Goal: Task Accomplishment & Management: Complete application form

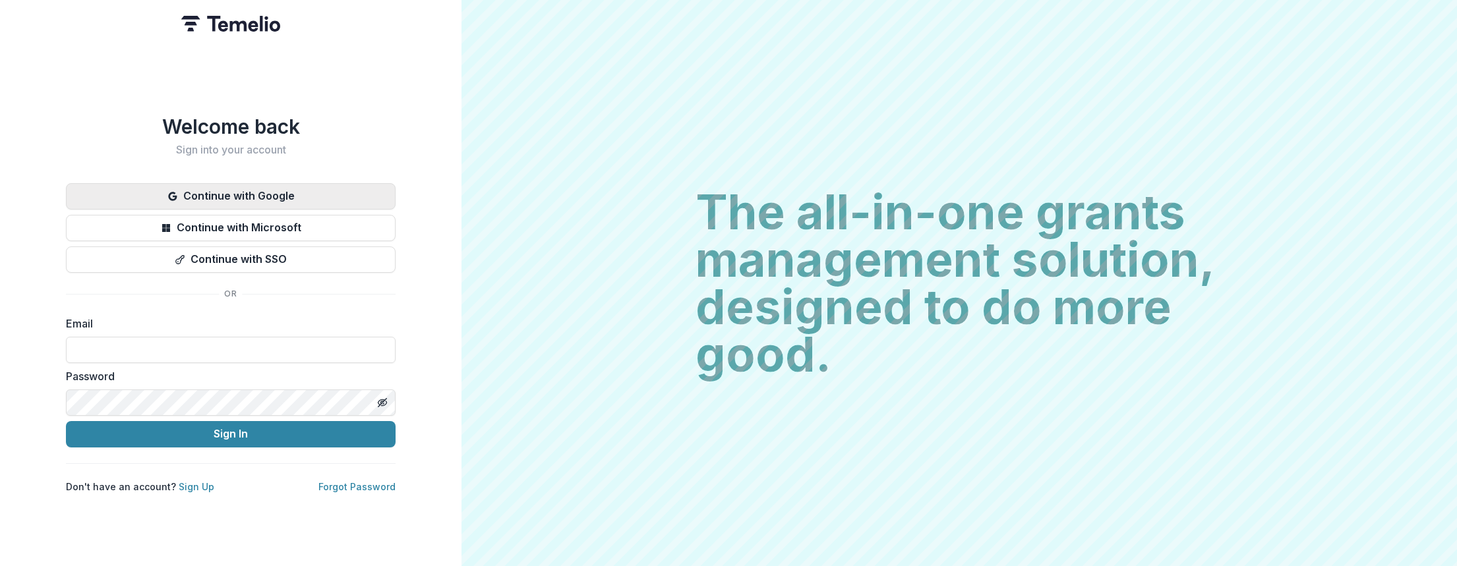
click at [253, 193] on button "Continue with Google" at bounding box center [231, 196] width 330 height 26
click at [282, 194] on button "Continue with Google" at bounding box center [231, 196] width 330 height 26
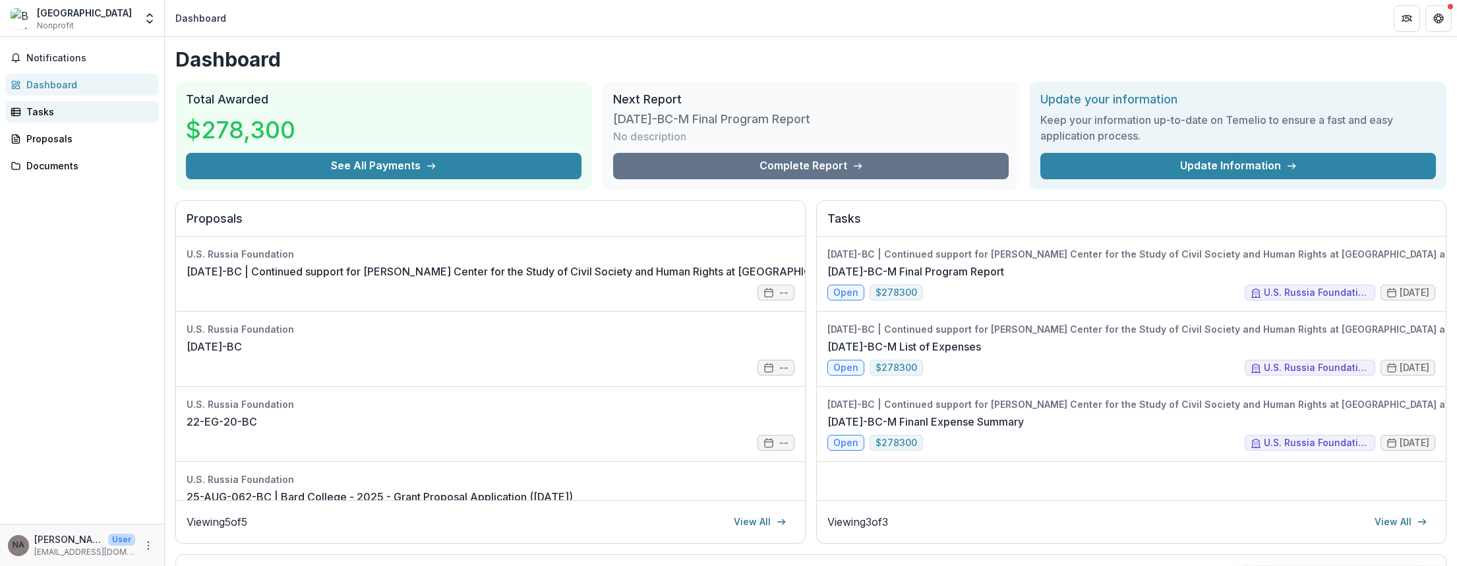
click at [44, 113] on div "Tasks" at bounding box center [87, 112] width 122 height 14
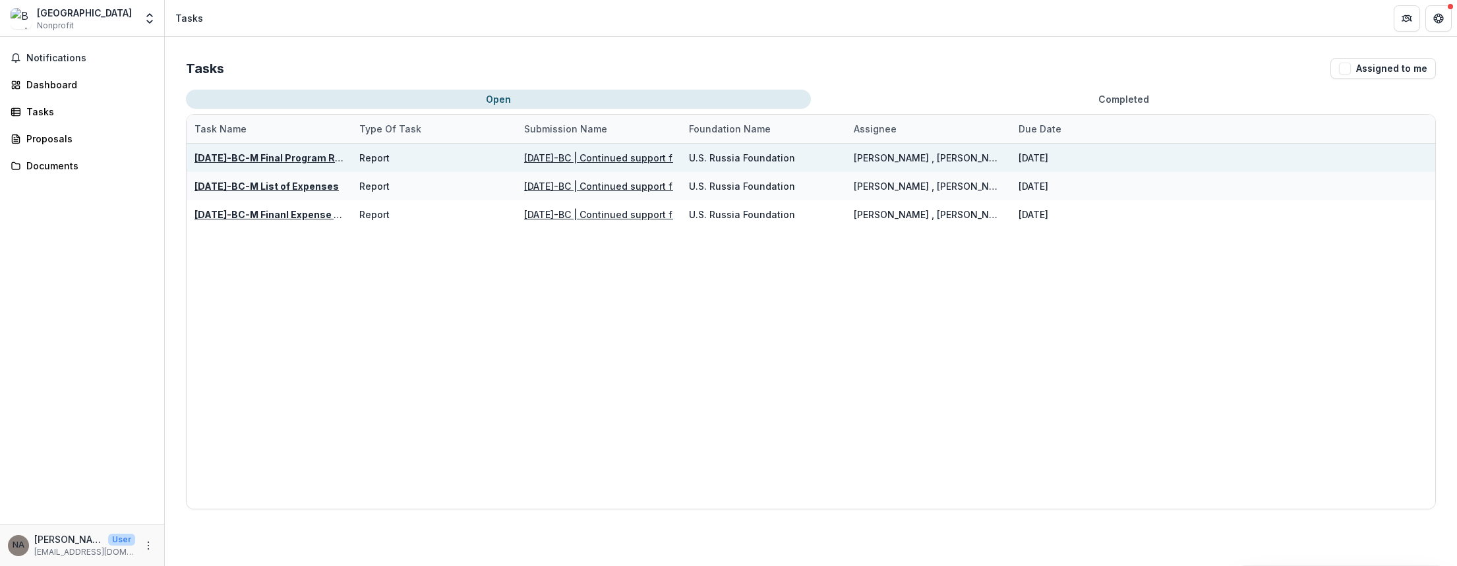
click at [651, 160] on u "[DATE]-BC | Continued support for [PERSON_NAME] Center for the Study of Civil S…" at bounding box center [945, 157] width 842 height 11
click at [373, 161] on div "Report" at bounding box center [374, 158] width 30 height 14
click at [1109, 163] on div "[DATE]" at bounding box center [1093, 158] width 149 height 28
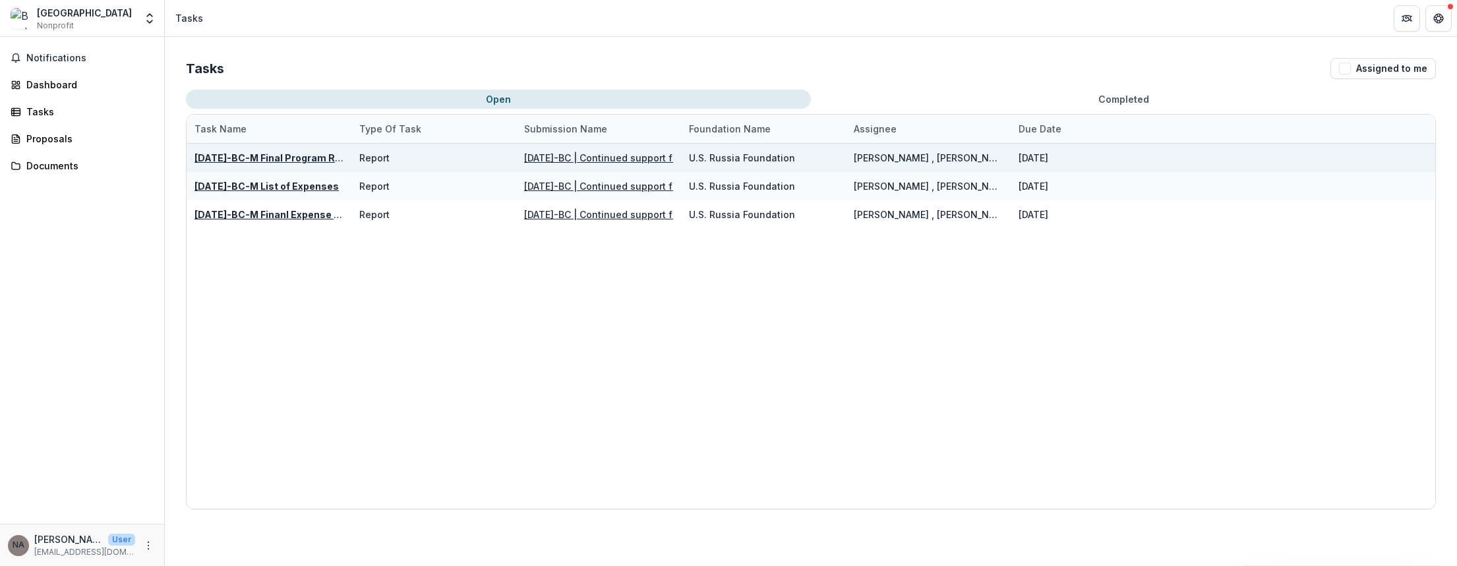
click at [305, 164] on div "[DATE]-BC-M Final Program Report" at bounding box center [268, 158] width 149 height 14
click at [301, 158] on u "[DATE]-BC-M Final Program Report" at bounding box center [277, 157] width 166 height 11
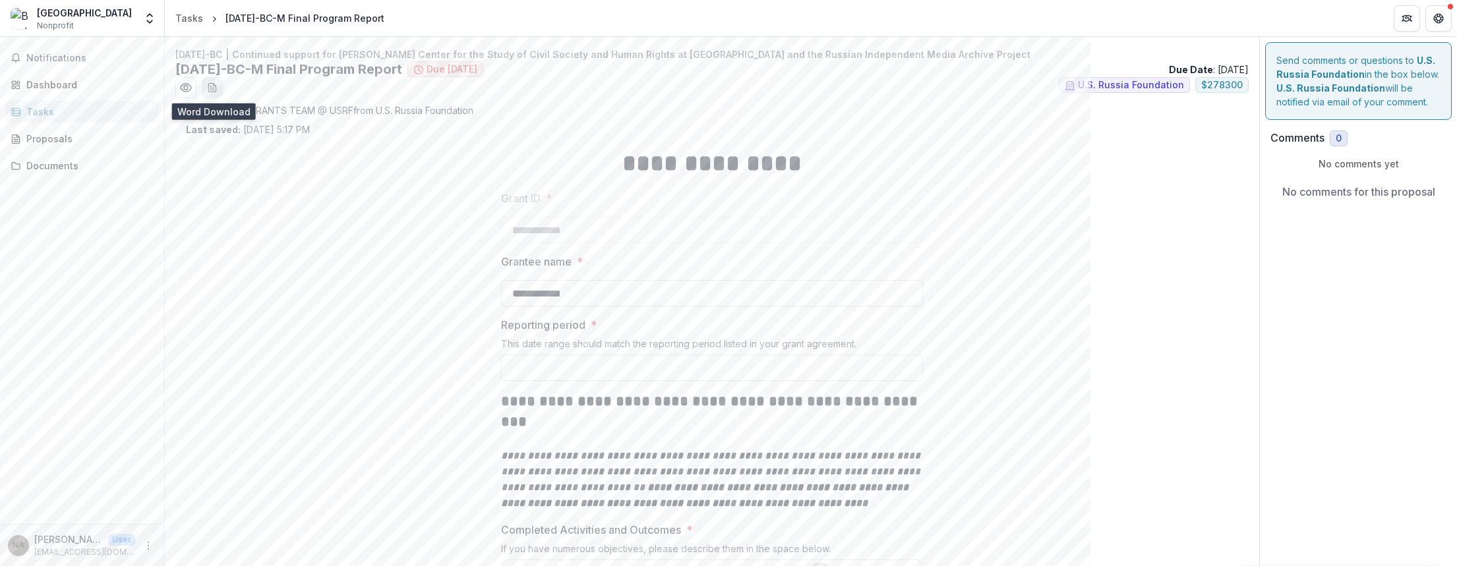
click at [215, 88] on icon "download-word-button" at bounding box center [212, 87] width 11 height 11
click at [597, 14] on header "Tasks [DATE]-BC-M Final Program Report" at bounding box center [811, 18] width 1292 height 36
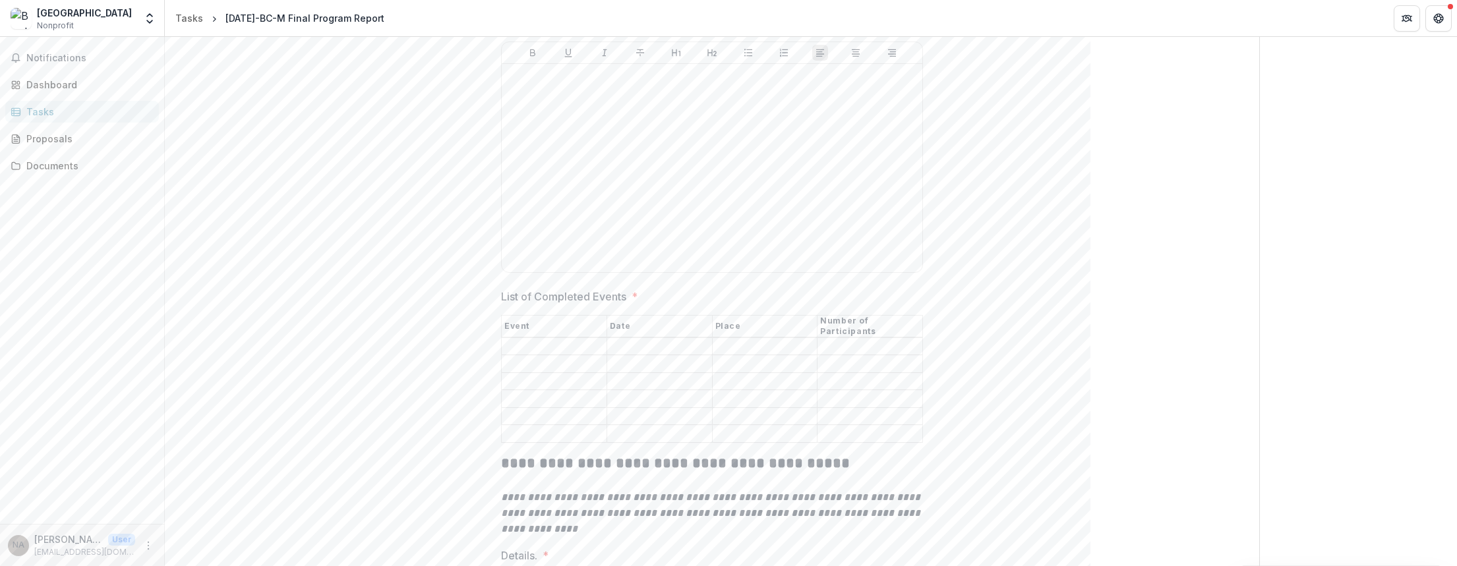
scroll to position [593, 0]
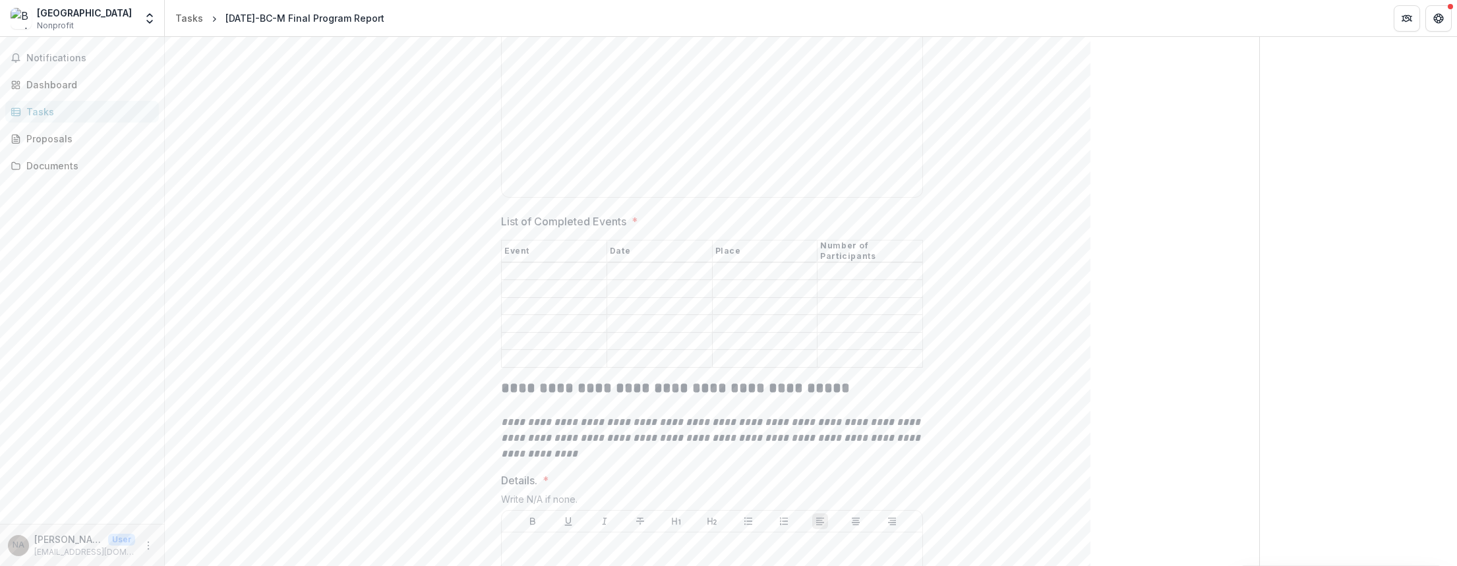
click at [551, 264] on input "List of Completed Events *" at bounding box center [554, 272] width 105 height 16
click at [508, 282] on input "List of Completed Events *" at bounding box center [554, 290] width 105 height 16
click at [509, 299] on input "List of Completed Events *" at bounding box center [554, 307] width 105 height 16
click at [512, 316] on input "List of Completed Events *" at bounding box center [554, 324] width 105 height 16
click at [519, 334] on input "List of Completed Events *" at bounding box center [554, 342] width 105 height 16
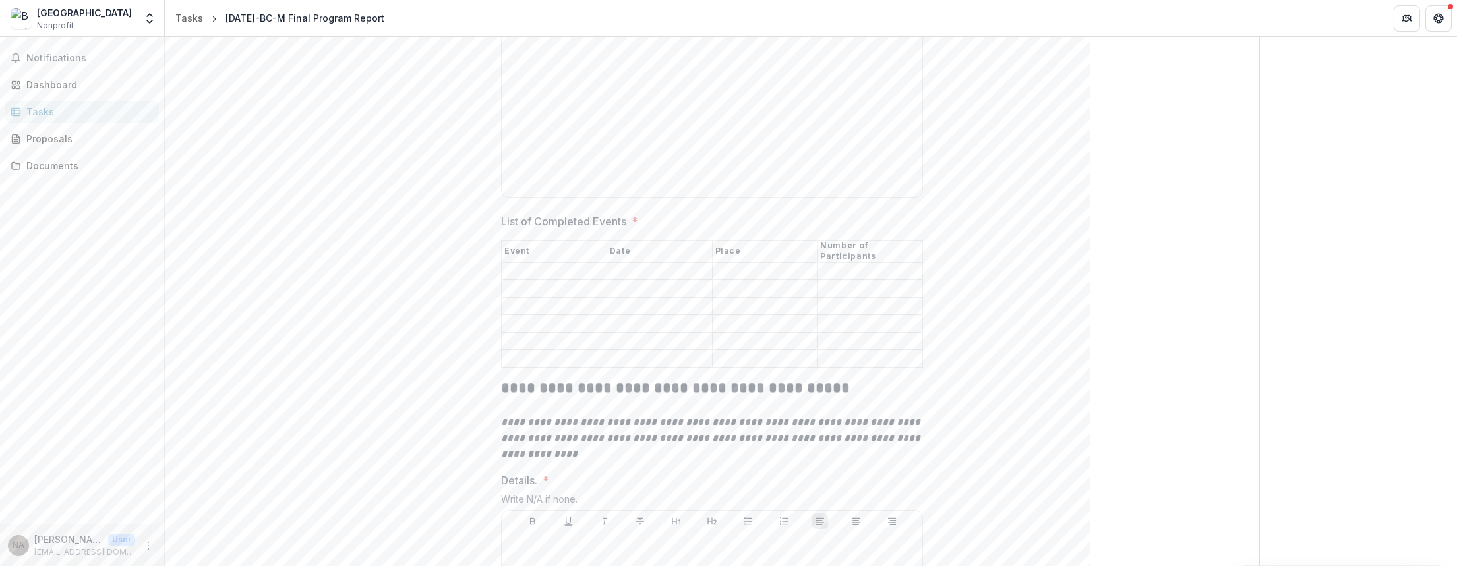
click at [523, 351] on input "List of Completed Events *" at bounding box center [554, 359] width 105 height 16
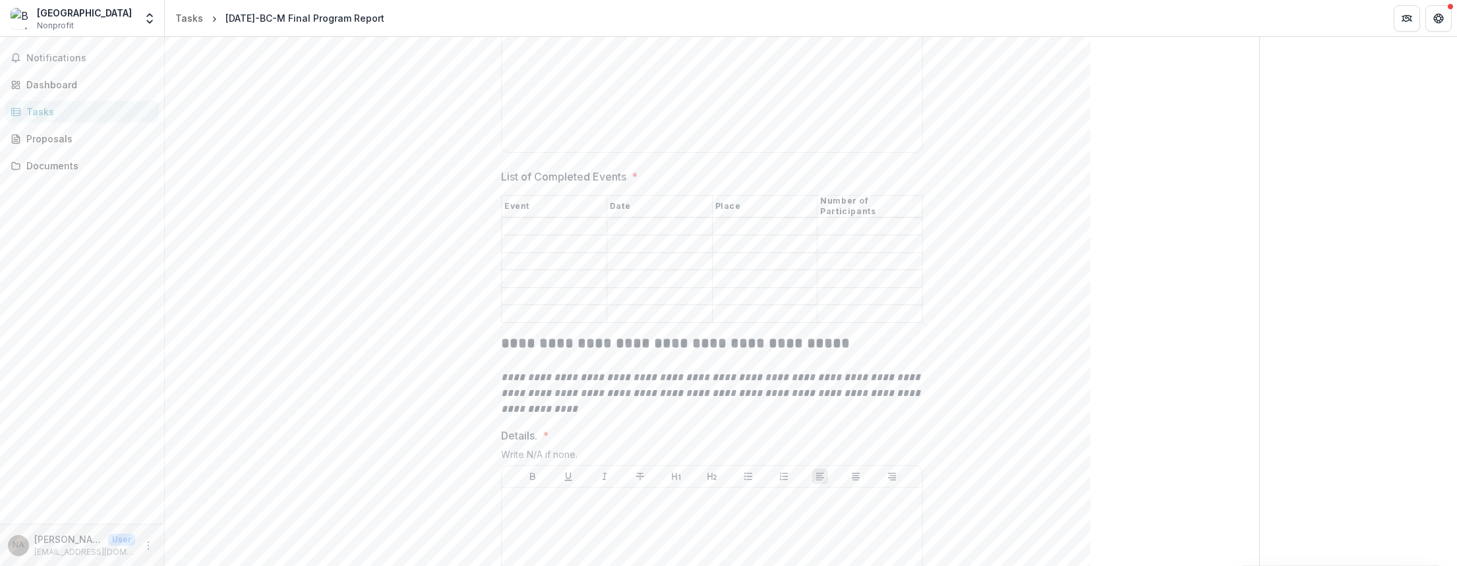
scroll to position [659, 0]
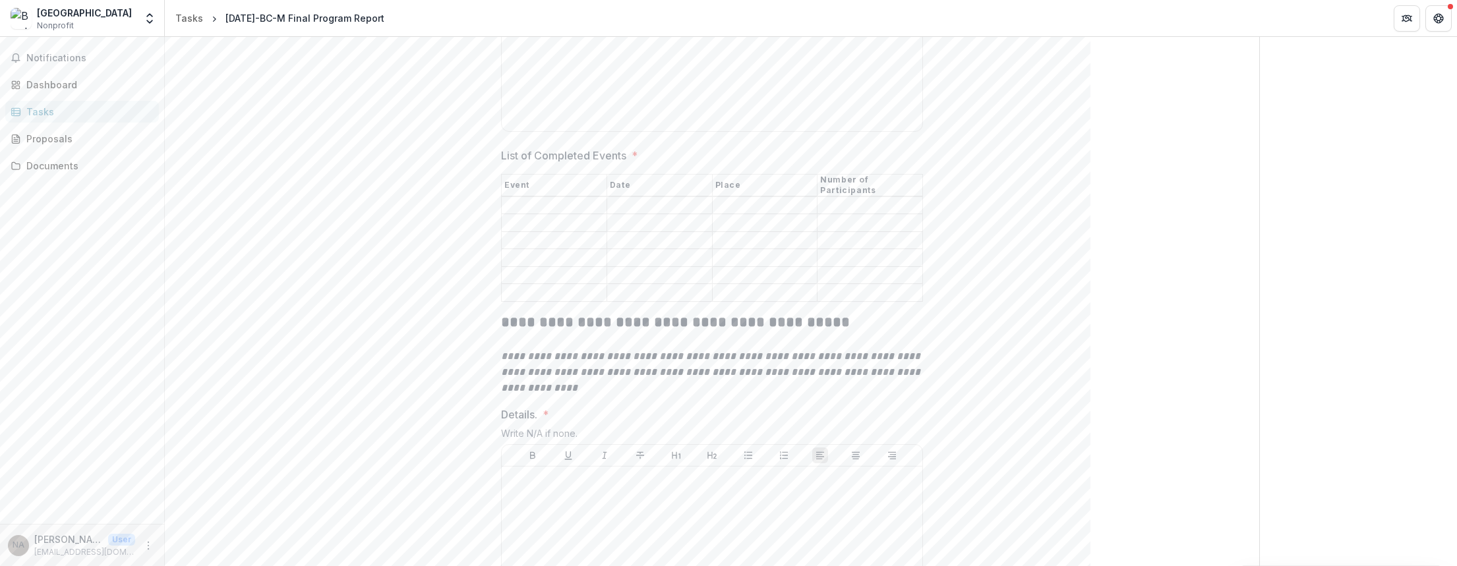
click at [715, 19] on header "Tasks [DATE]-BC-M Final Program Report" at bounding box center [811, 18] width 1292 height 36
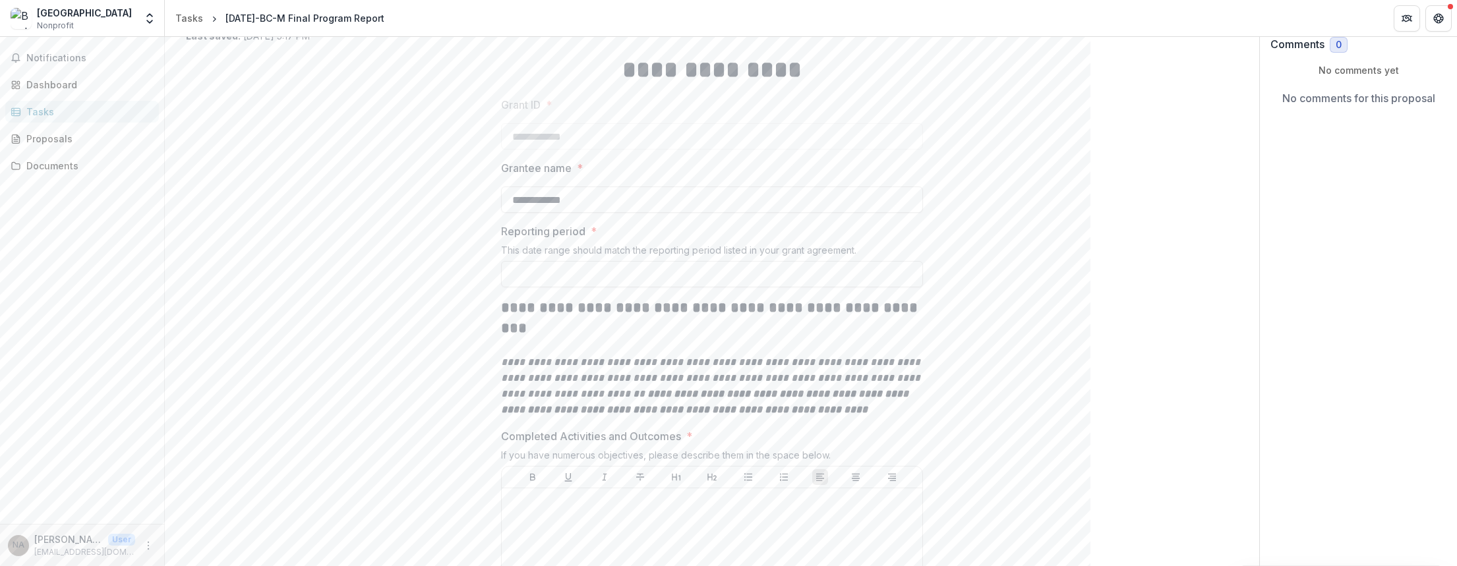
scroll to position [0, 0]
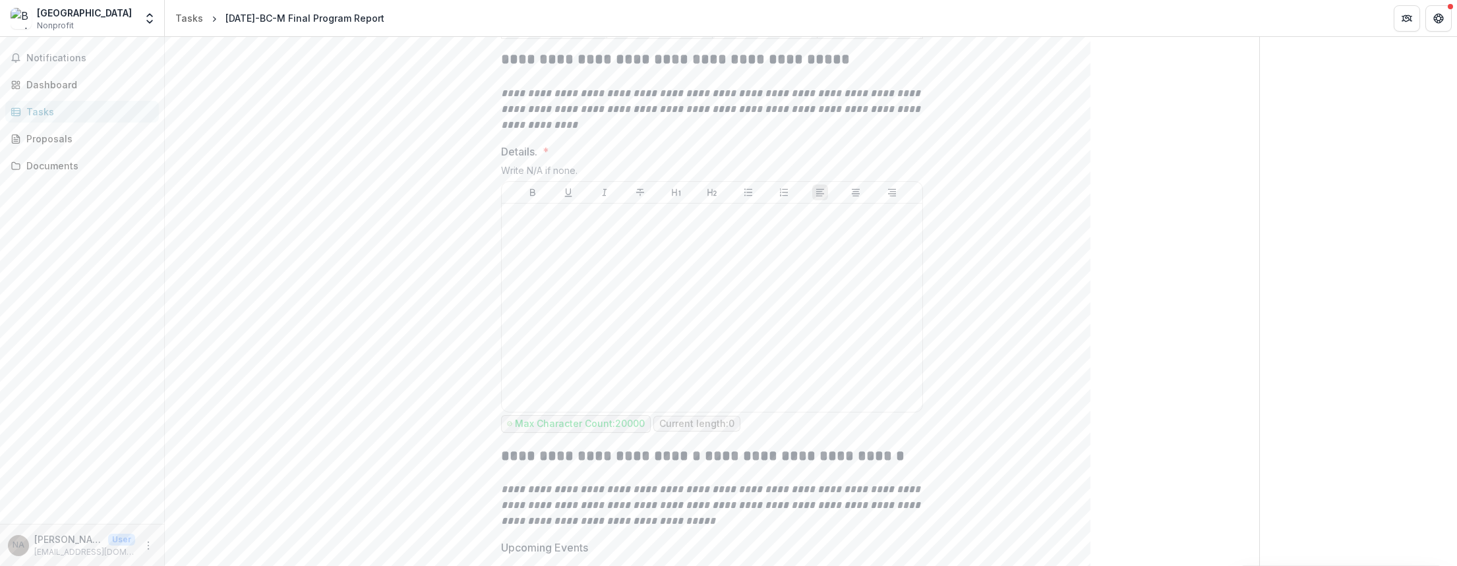
scroll to position [923, 0]
drag, startPoint x: 485, startPoint y: 378, endPoint x: 643, endPoint y: 382, distance: 158.3
click at [643, 382] on div "**********" at bounding box center [712, 261] width 1052 height 2097
copy p "Max Character Count: 20000"
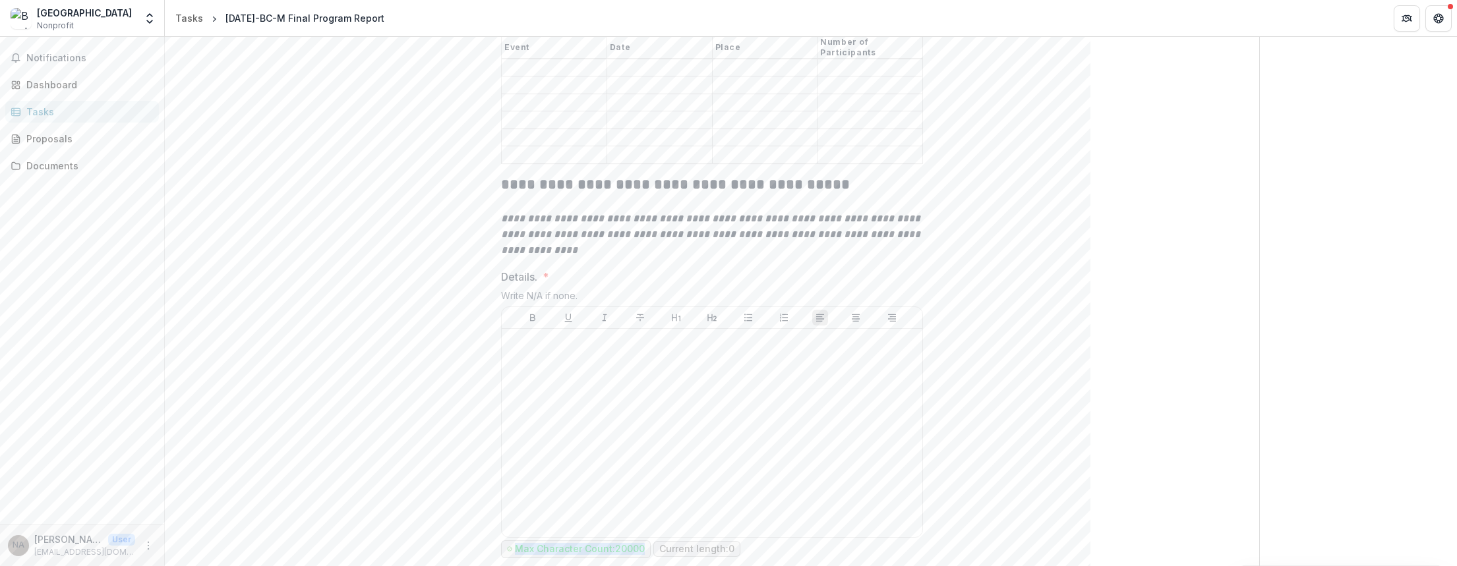
scroll to position [659, 0]
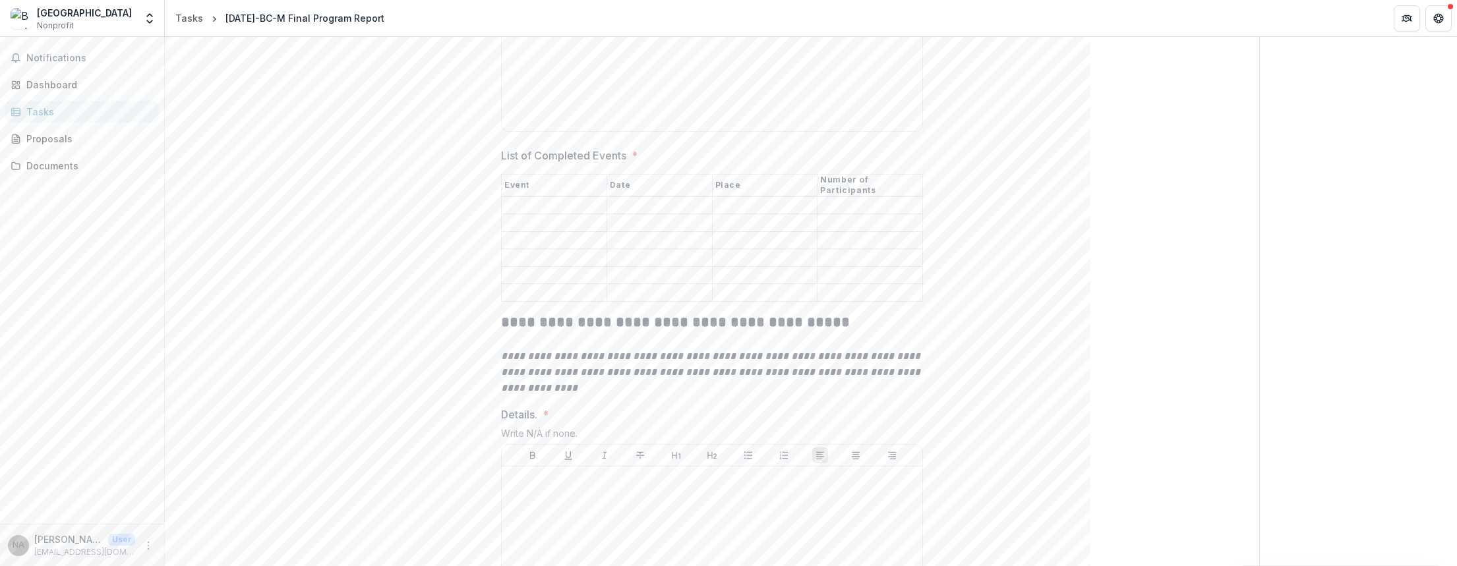
click at [1348, 395] on div "Send comments or questions to U.S. Russia Foundation in the box below. U.S. Rus…" at bounding box center [1358, 500] width 197 height 2244
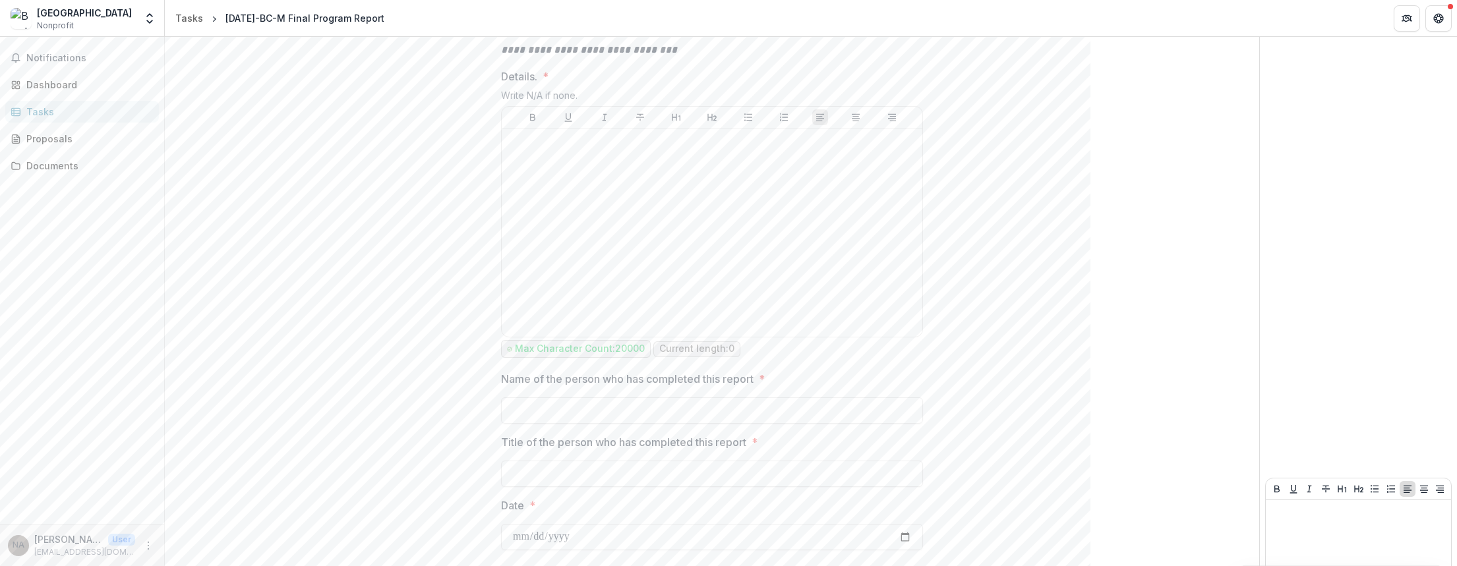
scroll to position [1530, 0]
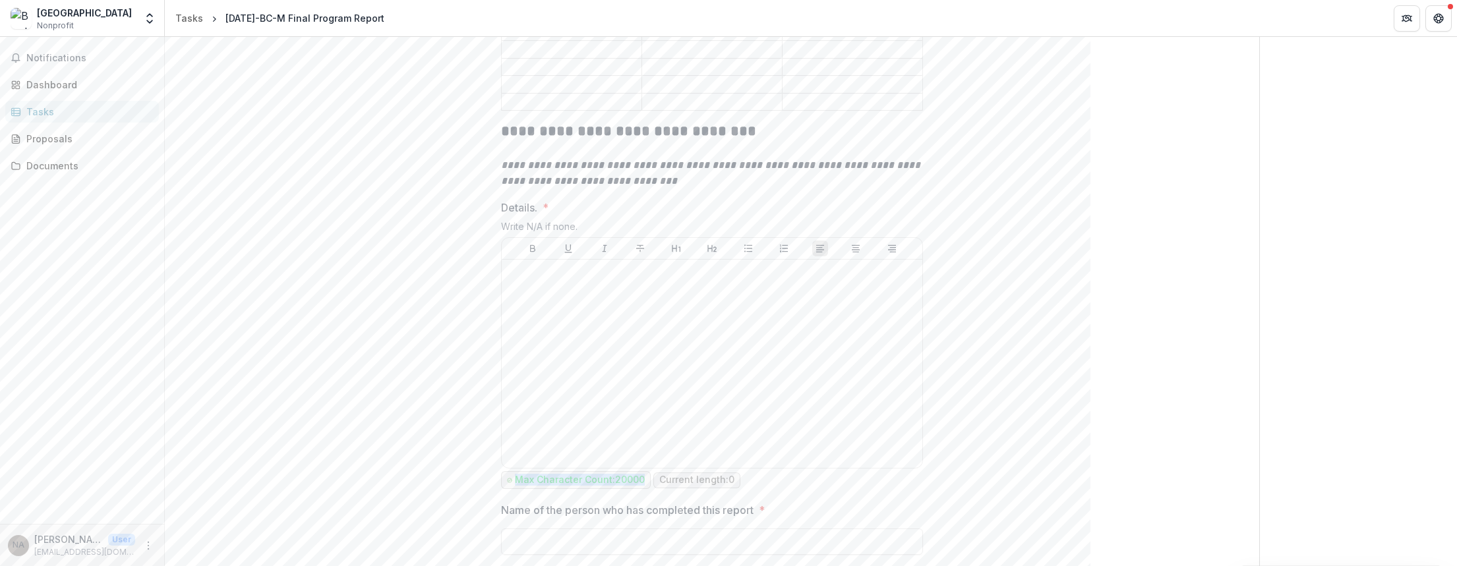
drag, startPoint x: 465, startPoint y: 434, endPoint x: 641, endPoint y: 432, distance: 176.0
copy p "Max Character Count: 20000"
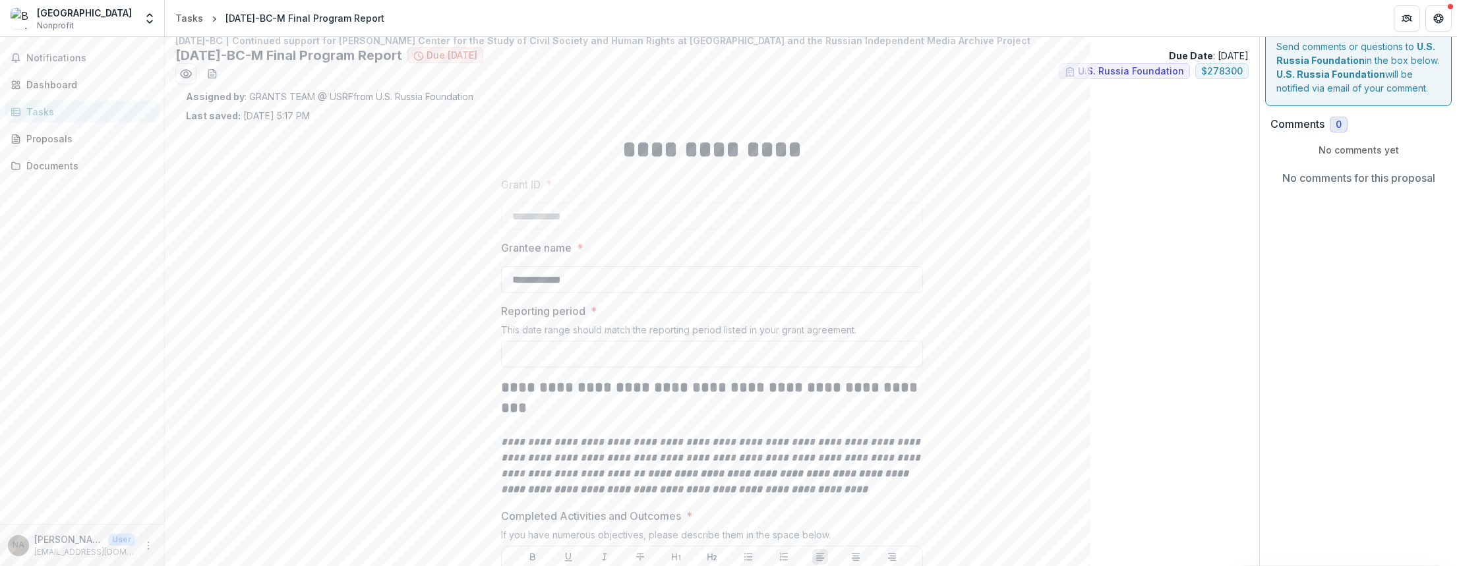
scroll to position [0, 0]
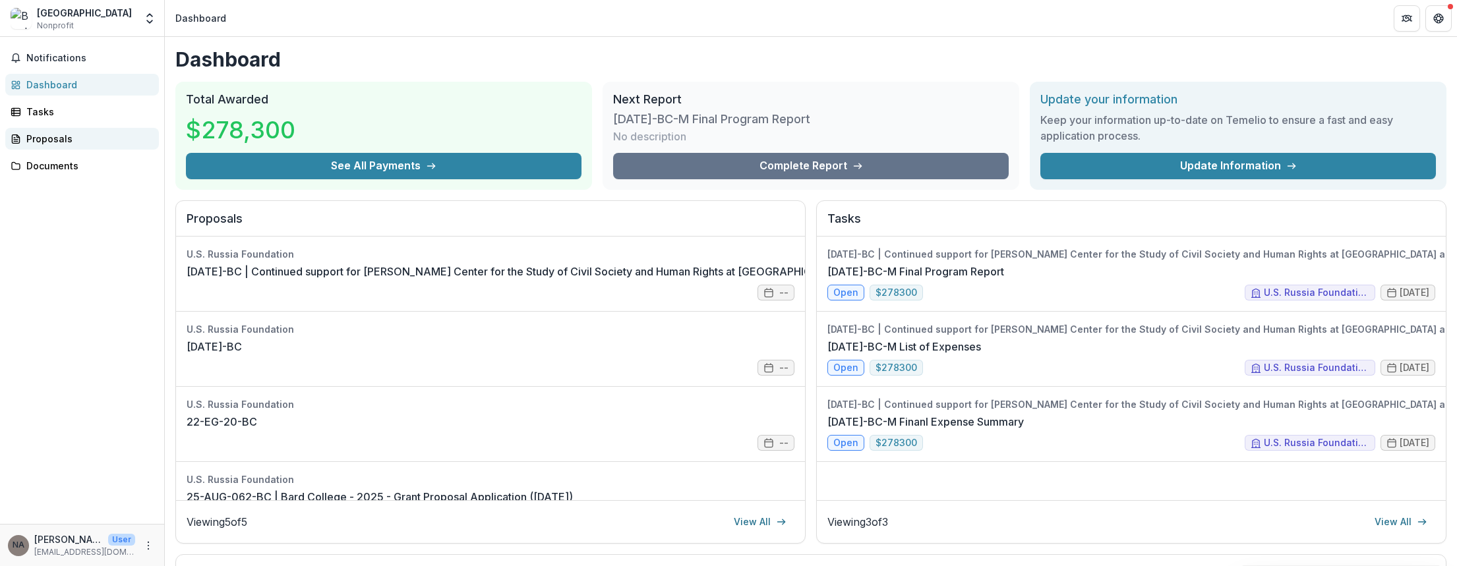
click at [70, 140] on div "Proposals" at bounding box center [87, 139] width 122 height 14
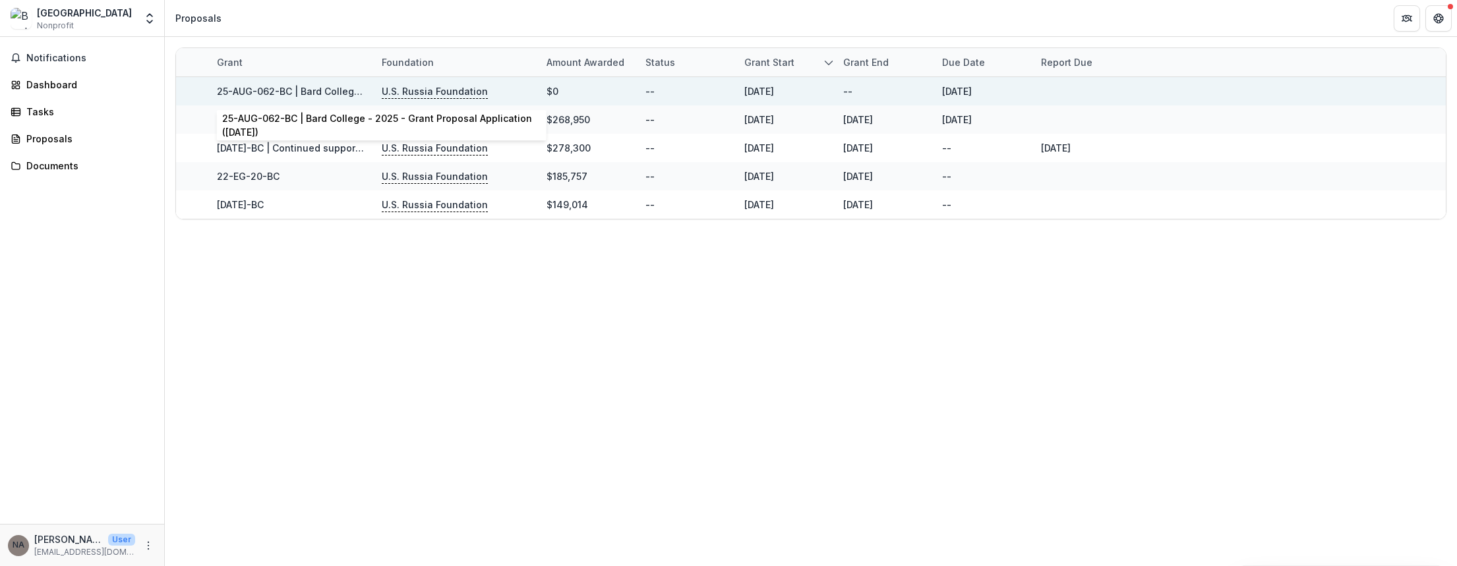
click at [237, 93] on link "25-AUG-062-BC | Bard College - 2025 - Grant Proposal Application ([DATE])" at bounding box center [391, 91] width 349 height 11
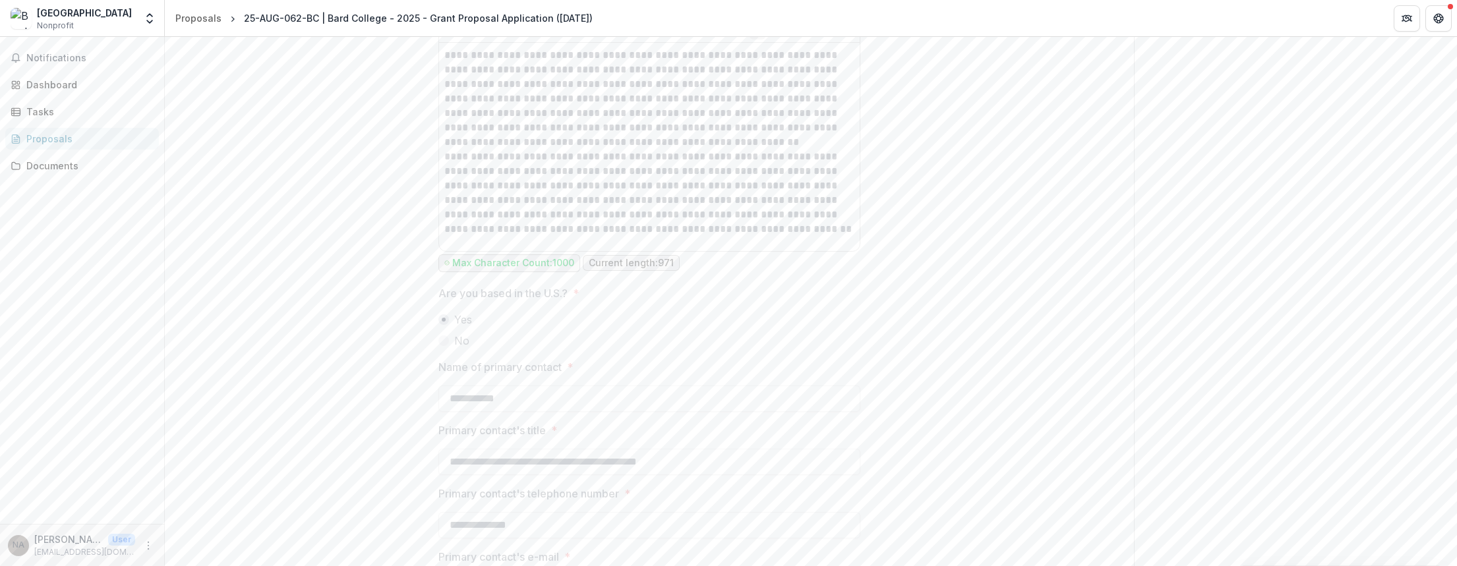
scroll to position [847, 0]
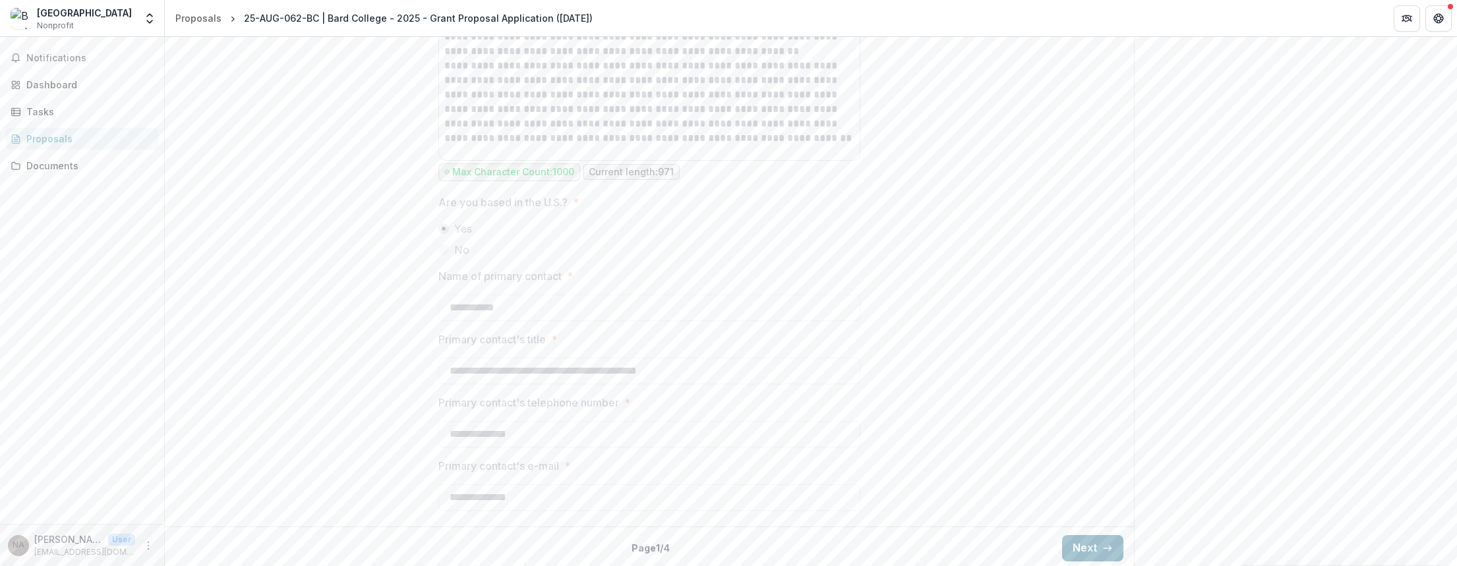
click at [1108, 549] on icon "button" at bounding box center [1107, 548] width 11 height 11
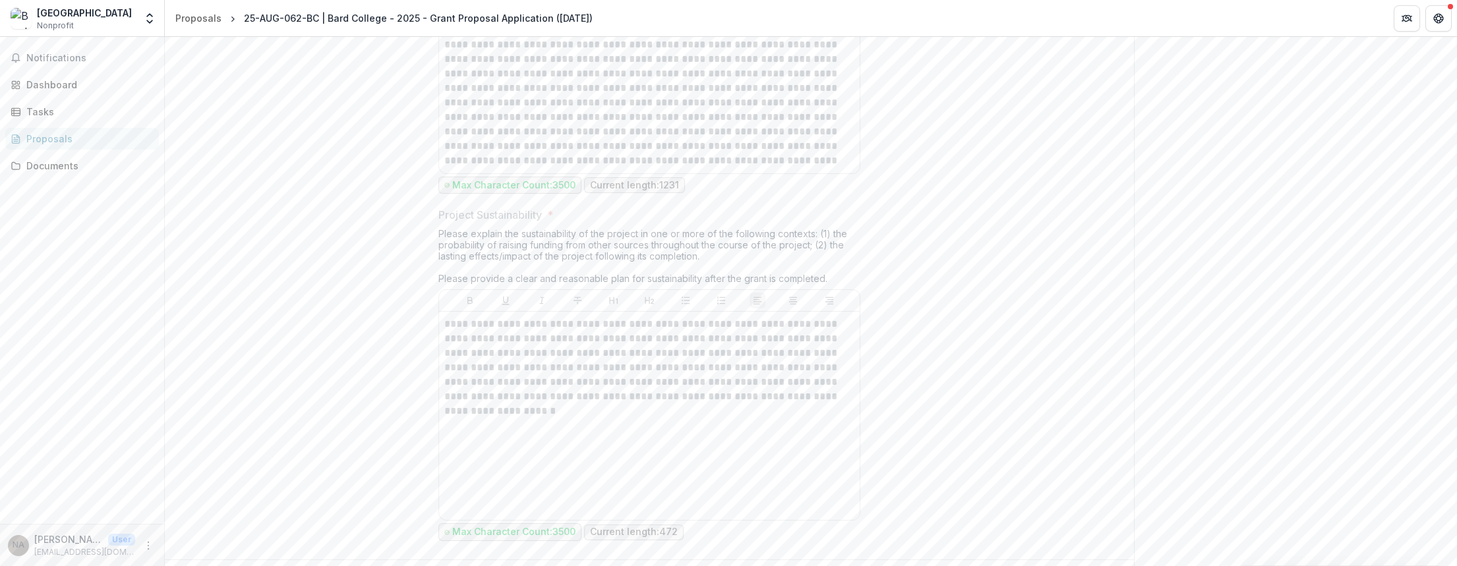
scroll to position [5917, 0]
click at [1077, 552] on button "Next" at bounding box center [1092, 565] width 61 height 26
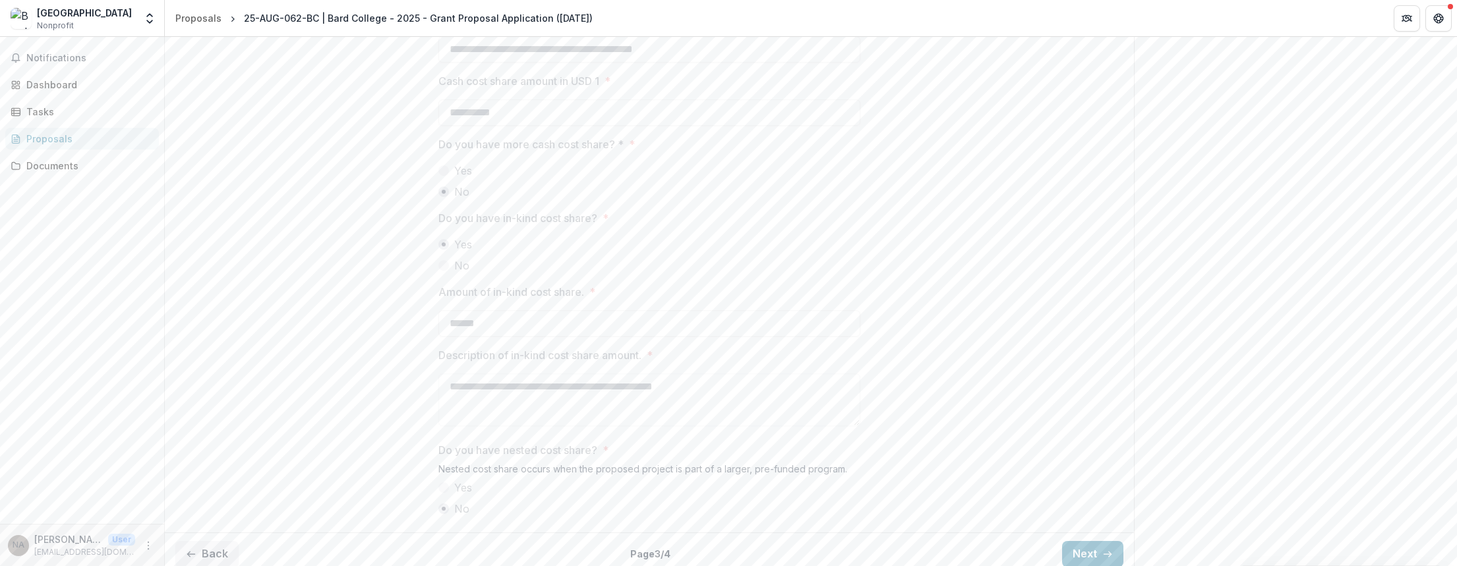
scroll to position [2087, 0]
click at [1106, 552] on button "Next" at bounding box center [1092, 554] width 61 height 26
click at [208, 547] on button "Back" at bounding box center [206, 560] width 63 height 26
type input "********"
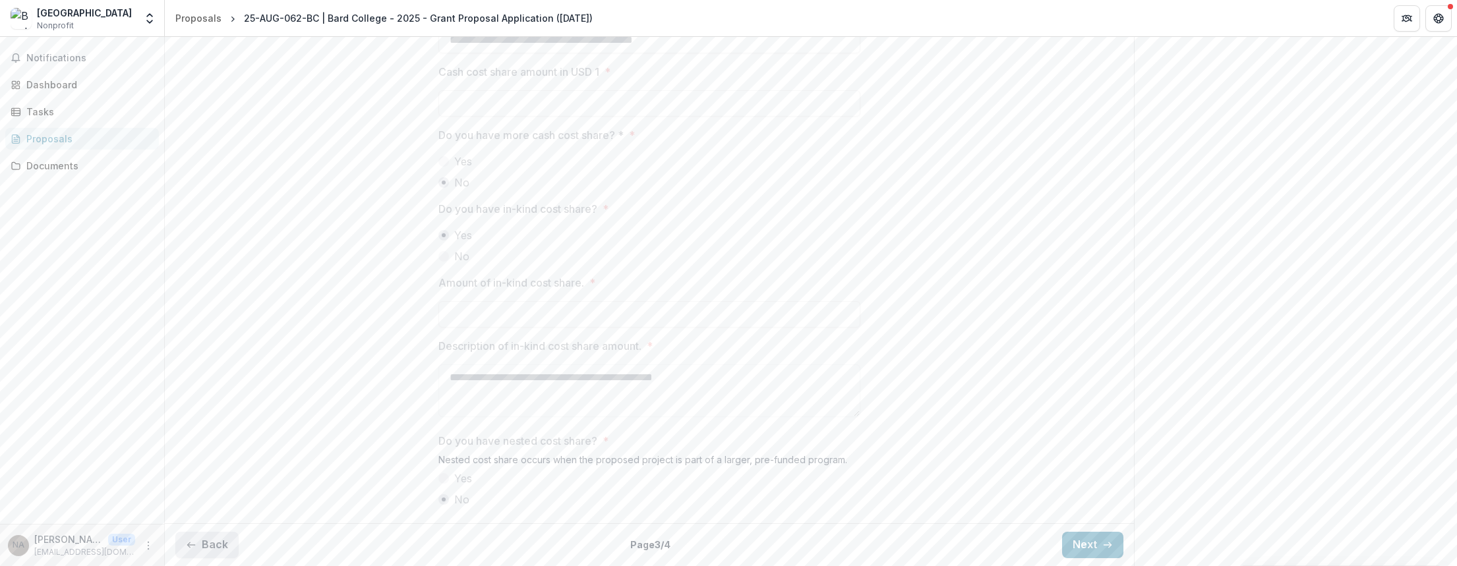
type input "**********"
type input "******"
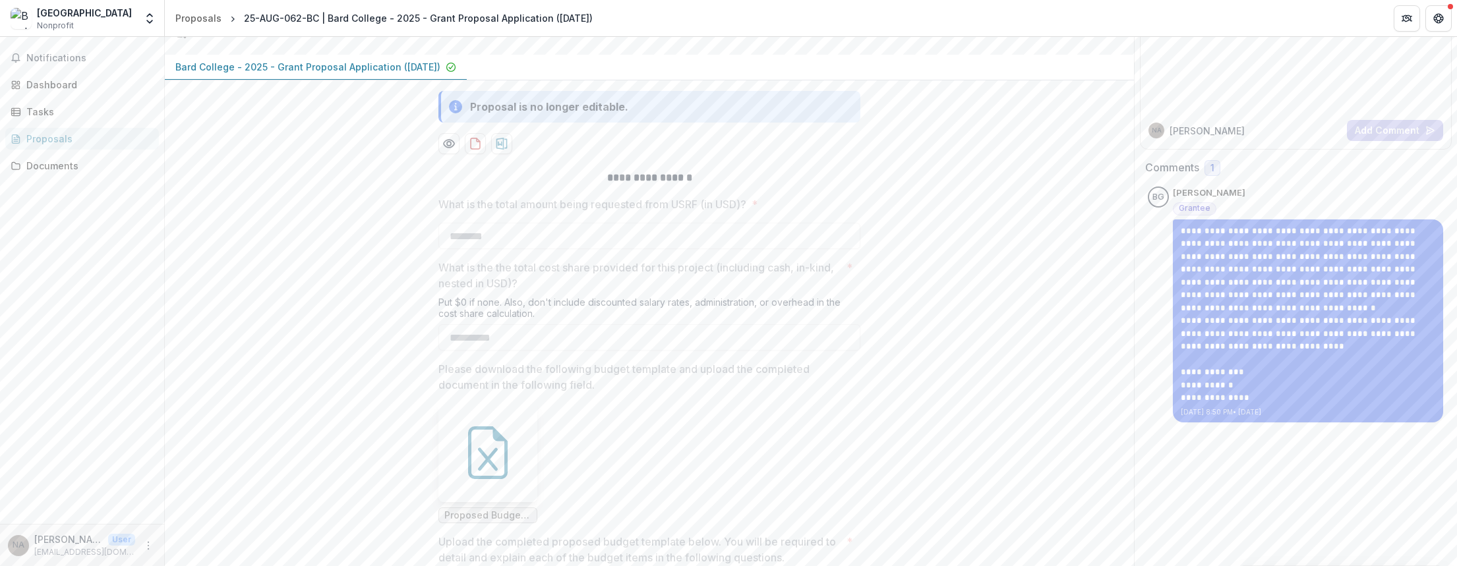
scroll to position [175, 0]
